Goal: Find specific page/section: Find specific page/section

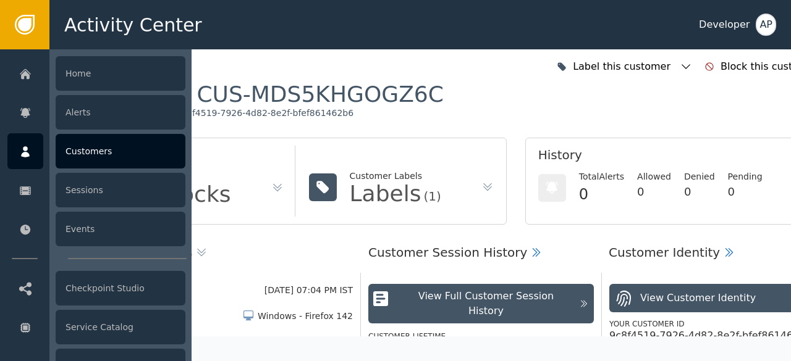
click at [82, 160] on div "Customers" at bounding box center [121, 151] width 130 height 35
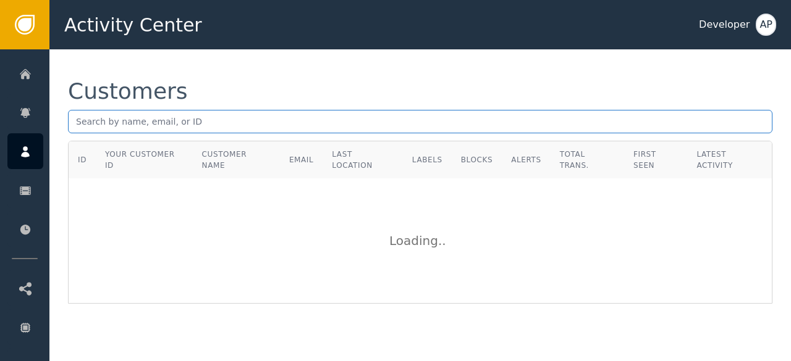
click at [80, 127] on input "text" at bounding box center [420, 121] width 704 height 23
paste input "[EMAIL_ADDRESS][DOMAIN_NAME]"
type input "[EMAIL_ADDRESS][DOMAIN_NAME]"
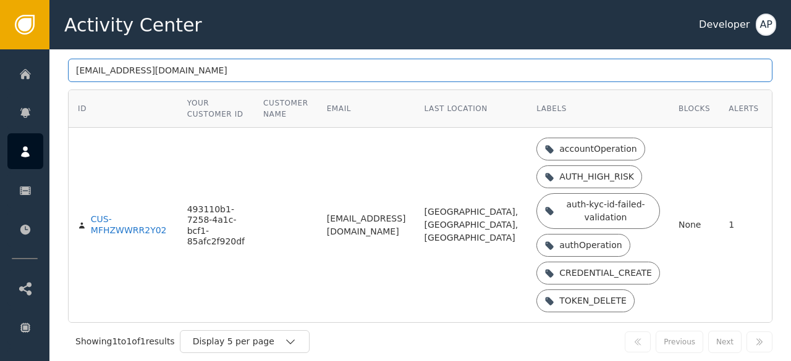
scroll to position [68, 0]
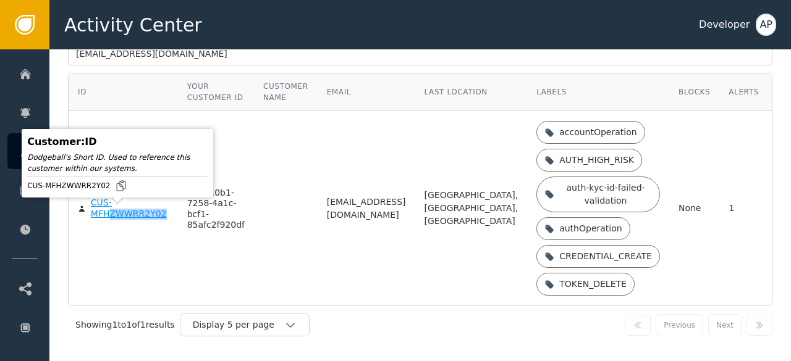
drag, startPoint x: 151, startPoint y: 276, endPoint x: 109, endPoint y: 225, distance: 65.4
click at [109, 225] on td "CUS-MFHZWWRR2Y02" at bounding box center [123, 208] width 109 height 195
click at [109, 219] on div "CUS-MFHZWWRR2Y02" at bounding box center [130, 209] width 78 height 22
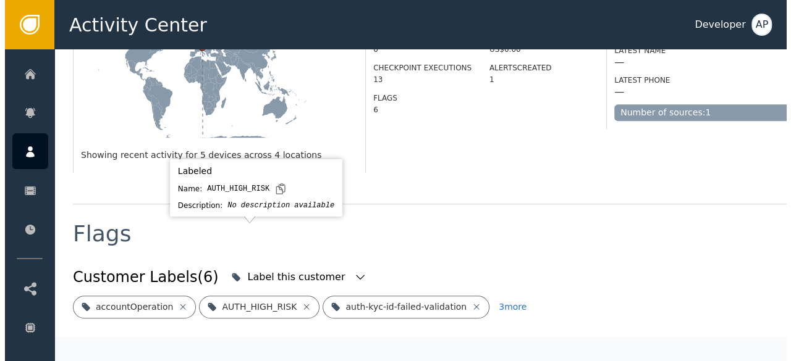
scroll to position [427, 0]
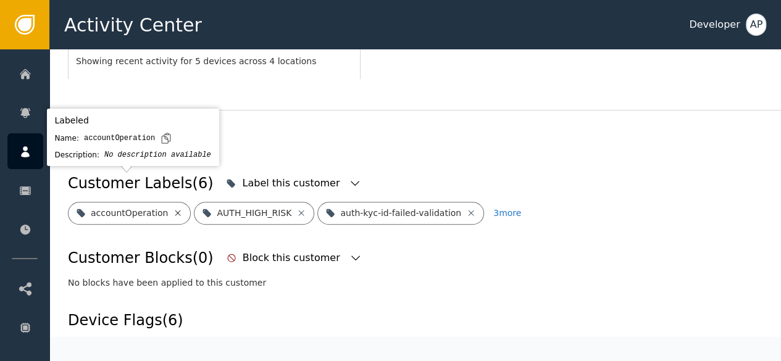
click at [173, 208] on icon at bounding box center [178, 213] width 10 height 10
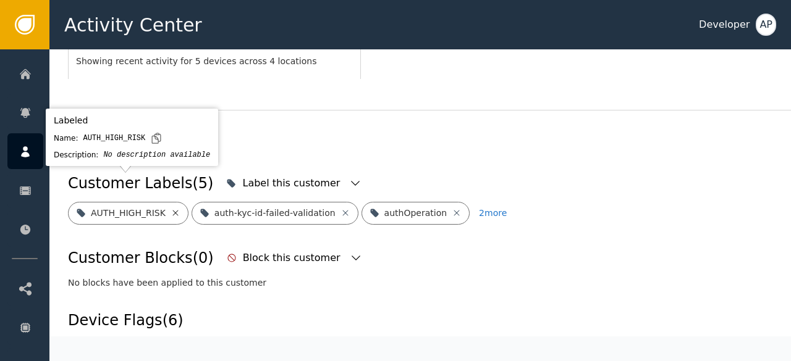
click at [171, 208] on icon at bounding box center [175, 213] width 10 height 10
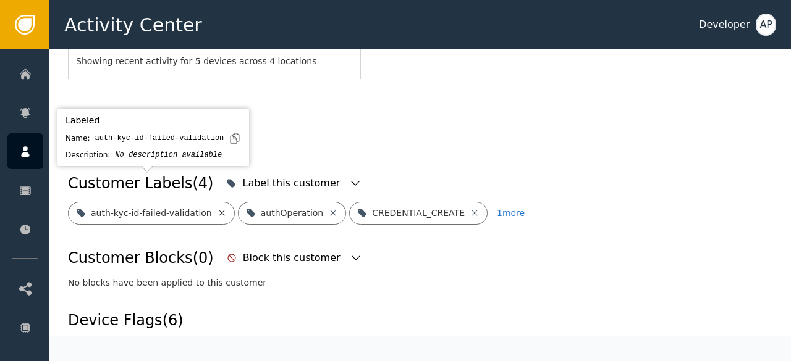
click at [219, 210] on icon at bounding box center [222, 213] width 6 height 6
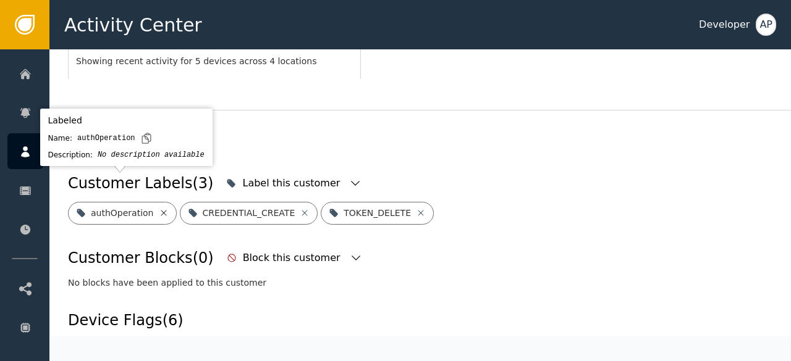
click at [159, 208] on icon at bounding box center [164, 213] width 10 height 10
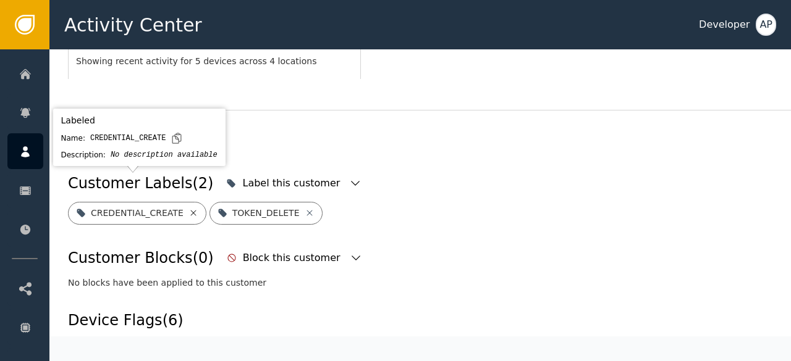
click at [188, 208] on icon at bounding box center [193, 213] width 10 height 10
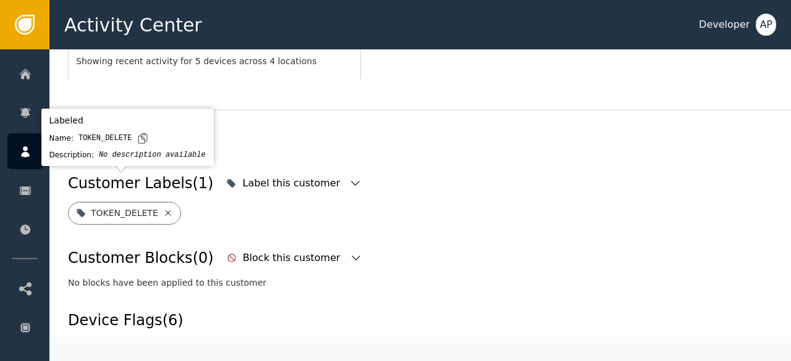
click at [163, 208] on icon at bounding box center [168, 213] width 10 height 10
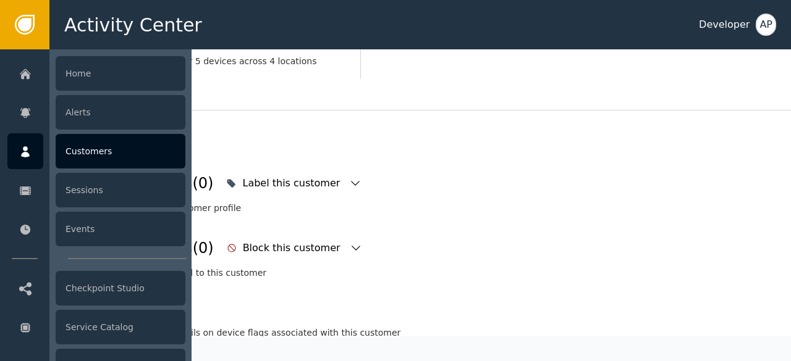
click at [89, 154] on div "Customers" at bounding box center [121, 151] width 130 height 35
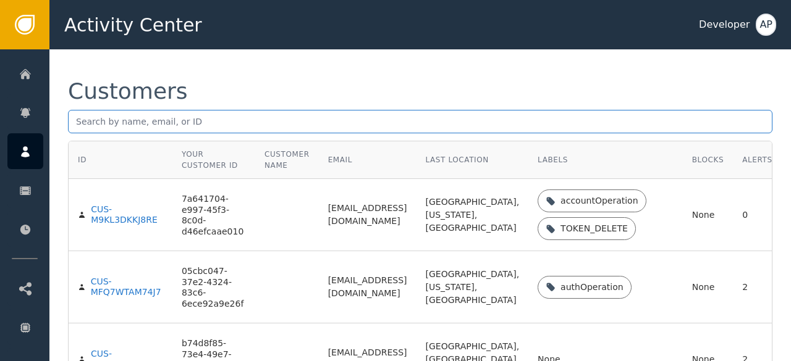
click at [82, 120] on input "text" at bounding box center [420, 121] width 704 height 23
paste input "[EMAIL_ADDRESS][DOMAIN_NAME]"
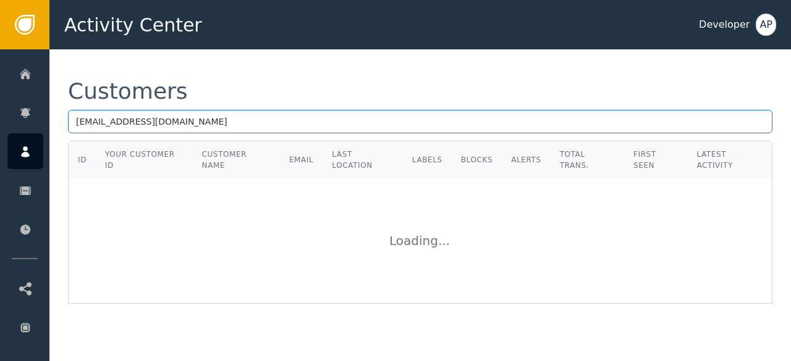
type input "[EMAIL_ADDRESS][DOMAIN_NAME]"
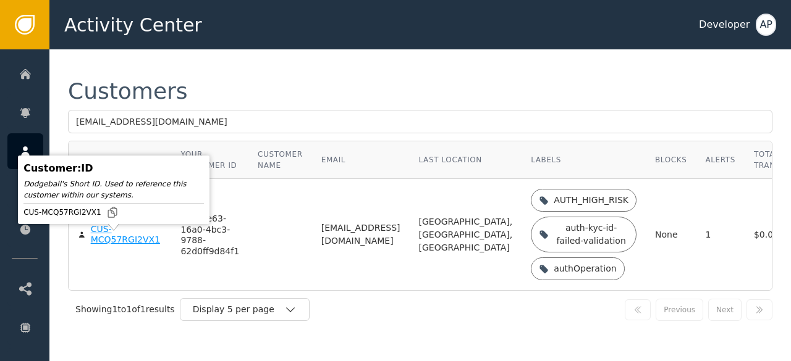
click at [106, 246] on div "CUS-MCQ57RGI2VX1" at bounding box center [127, 235] width 72 height 22
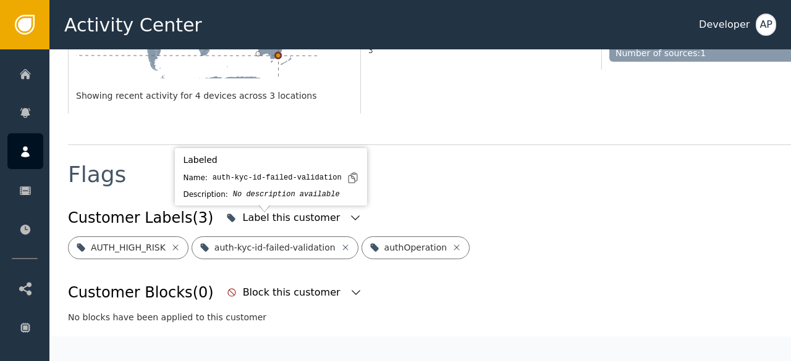
scroll to position [393, 0]
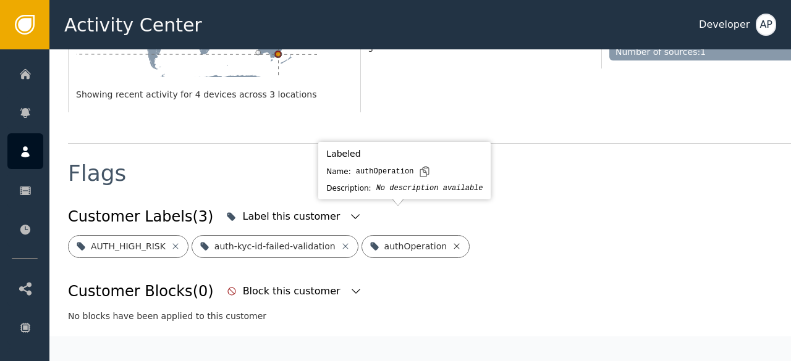
click at [454, 243] on icon at bounding box center [457, 246] width 6 height 6
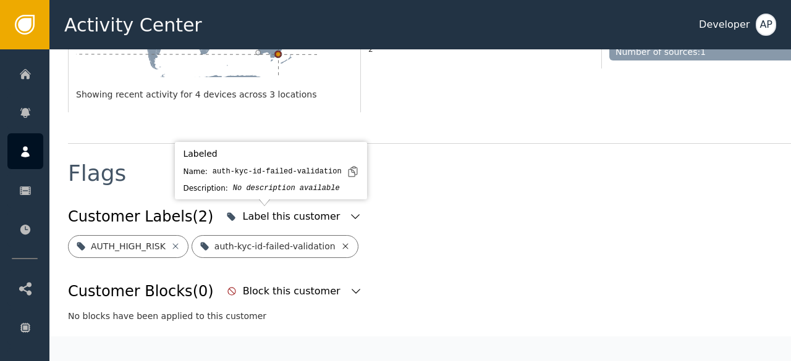
click at [340, 241] on icon at bounding box center [345, 246] width 10 height 10
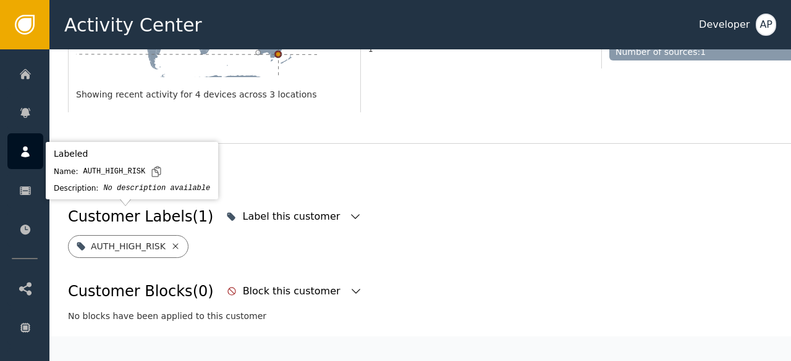
click at [170, 241] on icon at bounding box center [175, 246] width 10 height 10
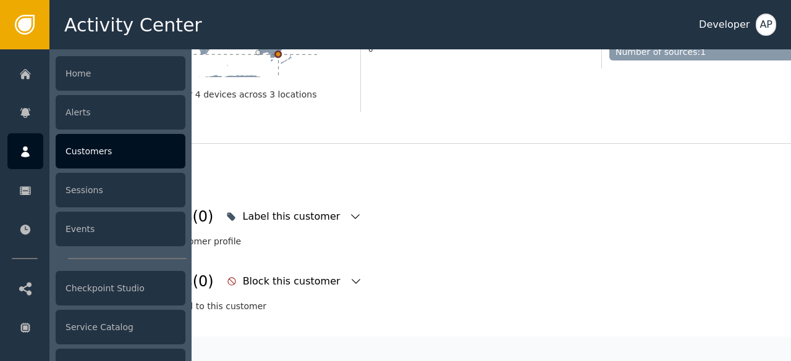
click at [88, 145] on div "Customers" at bounding box center [121, 151] width 130 height 35
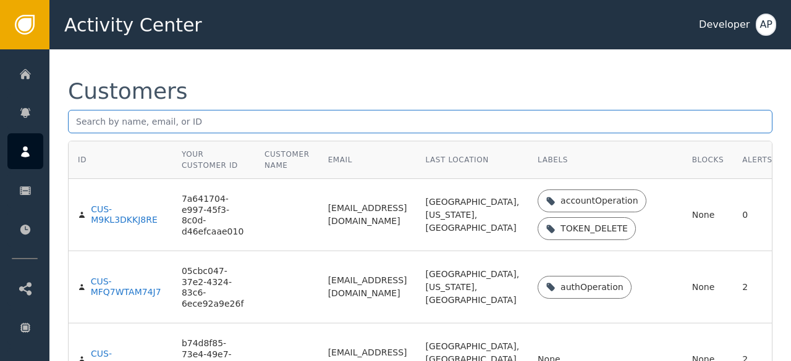
click at [88, 124] on input "text" at bounding box center [420, 121] width 704 height 23
paste input "[EMAIL_ADDRESS][DOMAIN_NAME]"
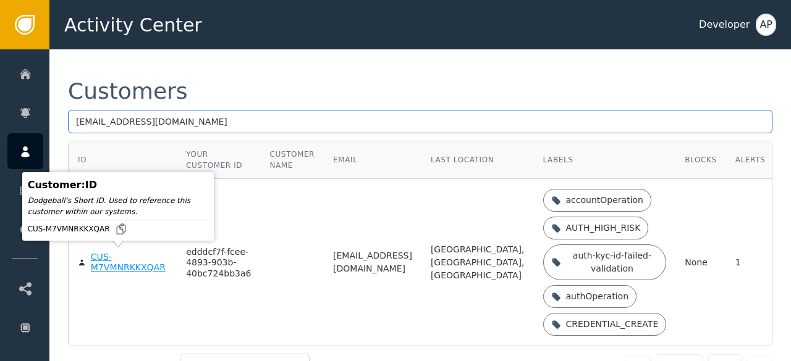
type input "[EMAIL_ADDRESS][DOMAIN_NAME]"
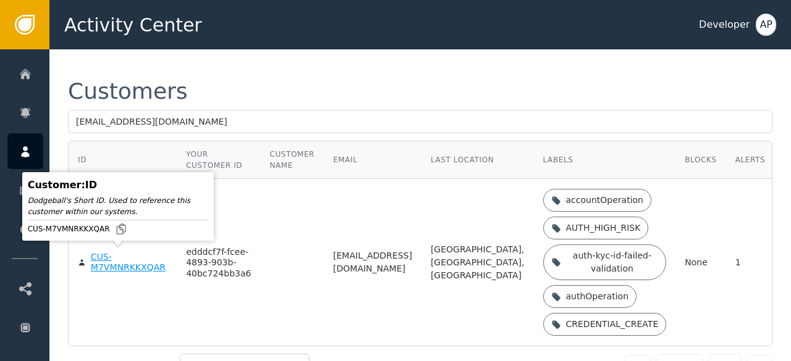
click at [113, 266] on div "CUS-M7VMNRKKXQAR" at bounding box center [129, 263] width 77 height 22
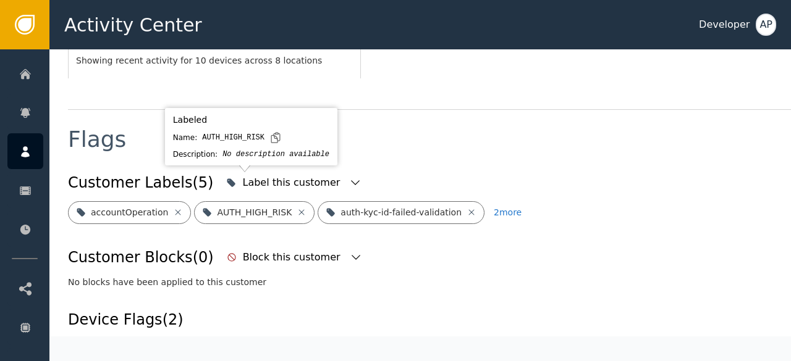
scroll to position [427, 0]
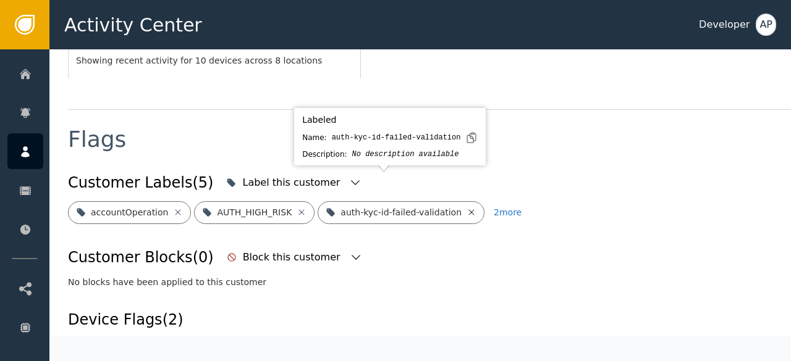
click at [466, 208] on icon at bounding box center [471, 213] width 10 height 10
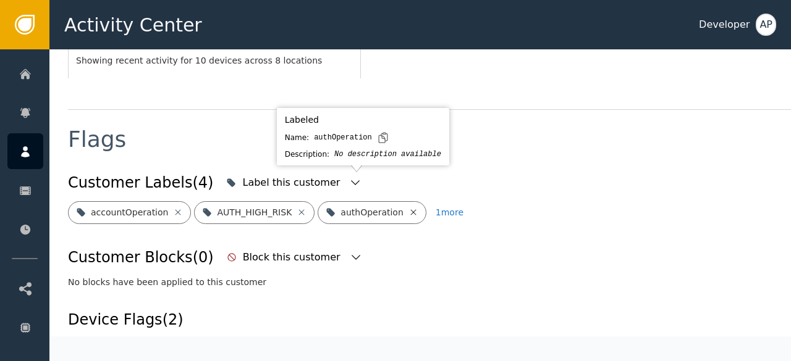
click at [410, 209] on icon at bounding box center [413, 212] width 6 height 6
click at [438, 208] on icon at bounding box center [443, 213] width 10 height 10
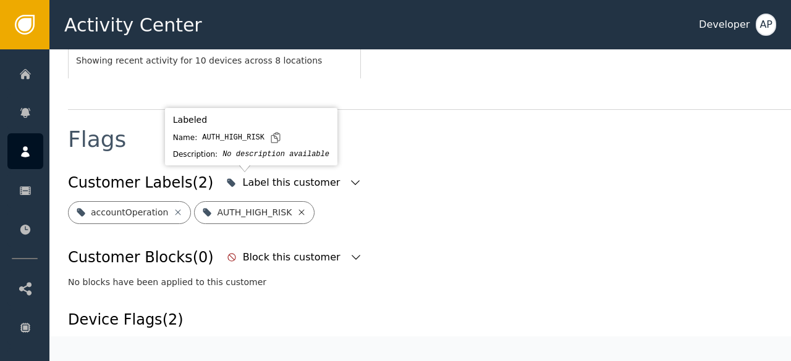
click at [296, 208] on icon at bounding box center [301, 213] width 10 height 10
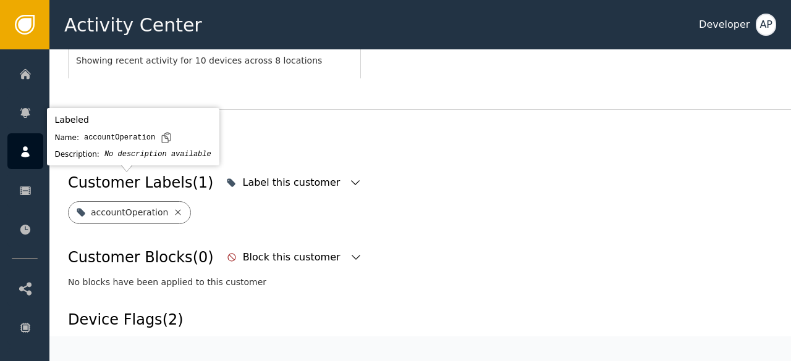
click at [175, 209] on icon at bounding box center [178, 212] width 6 height 6
